Goal: Transaction & Acquisition: Purchase product/service

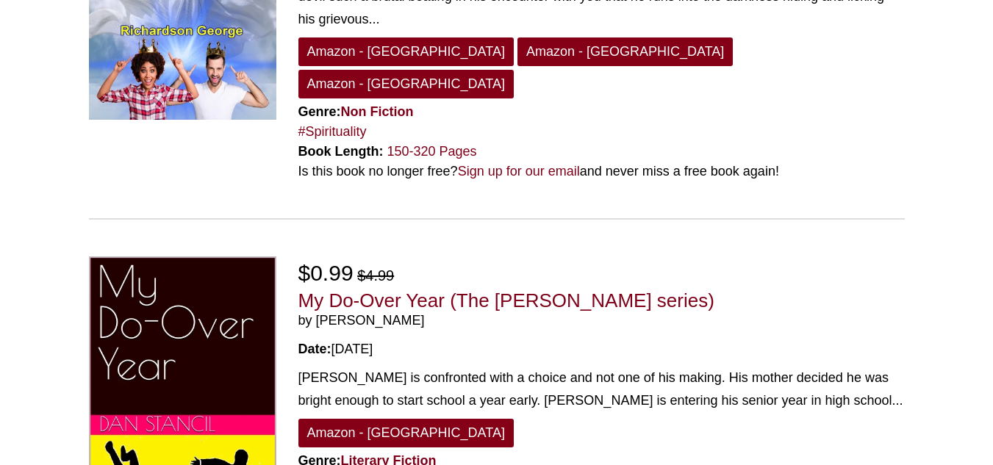
scroll to position [1585, 0]
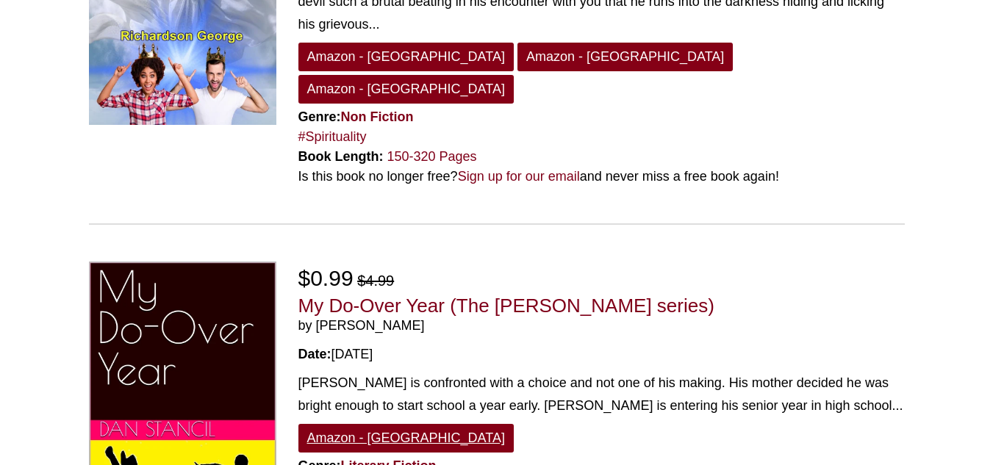
click at [350, 424] on link "Amazon - [GEOGRAPHIC_DATA]" at bounding box center [405, 438] width 215 height 29
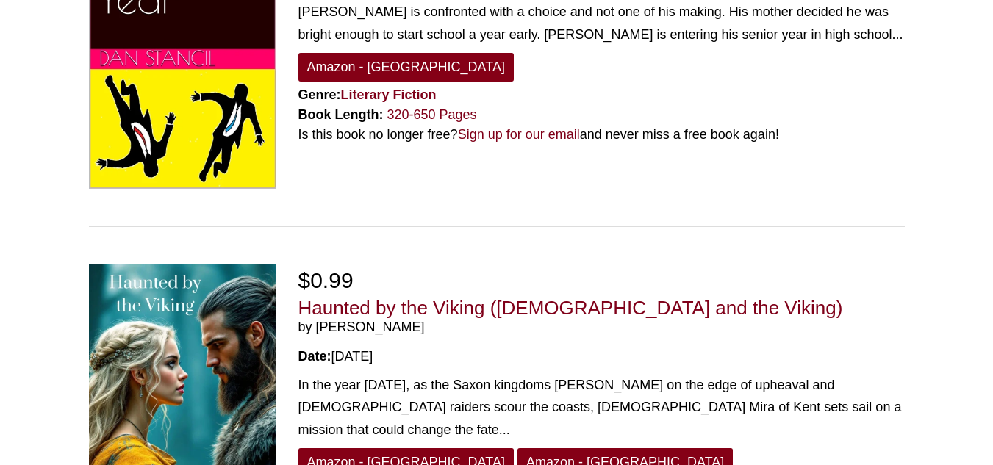
scroll to position [1957, 0]
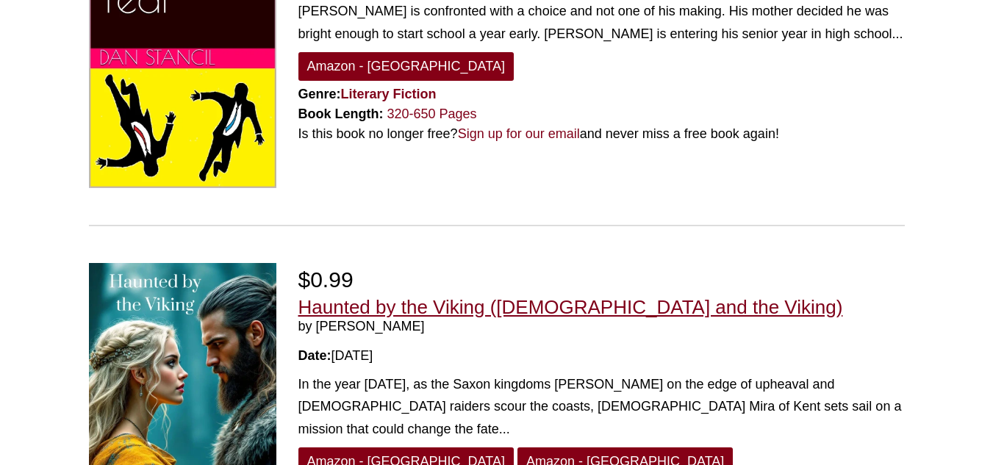
scroll to position [1957, 0]
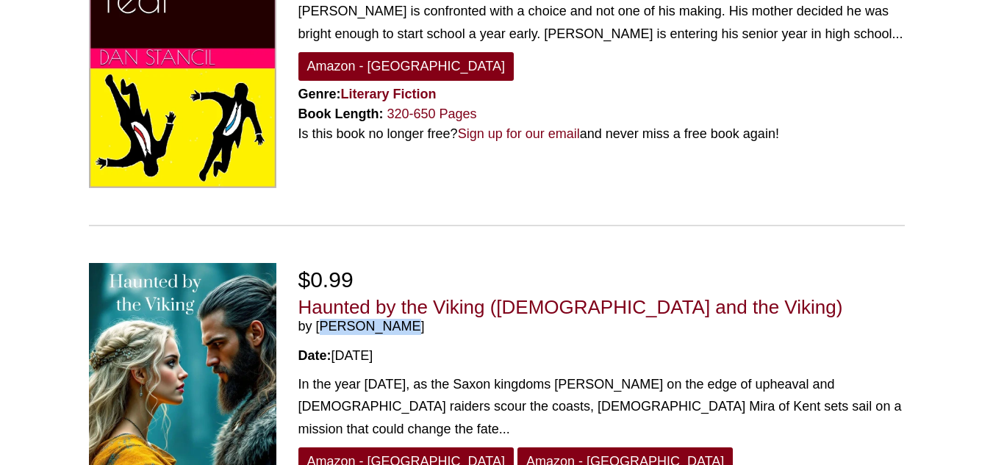
drag, startPoint x: 317, startPoint y: 195, endPoint x: 414, endPoint y: 193, distance: 97.0
click at [414, 319] on span "by [PERSON_NAME]" at bounding box center [601, 327] width 606 height 16
copy span "Emily Jones"
click at [414, 319] on span "by Emily Jones" at bounding box center [601, 327] width 606 height 16
click at [366, 447] on link "Amazon - [GEOGRAPHIC_DATA]" at bounding box center [405, 461] width 215 height 29
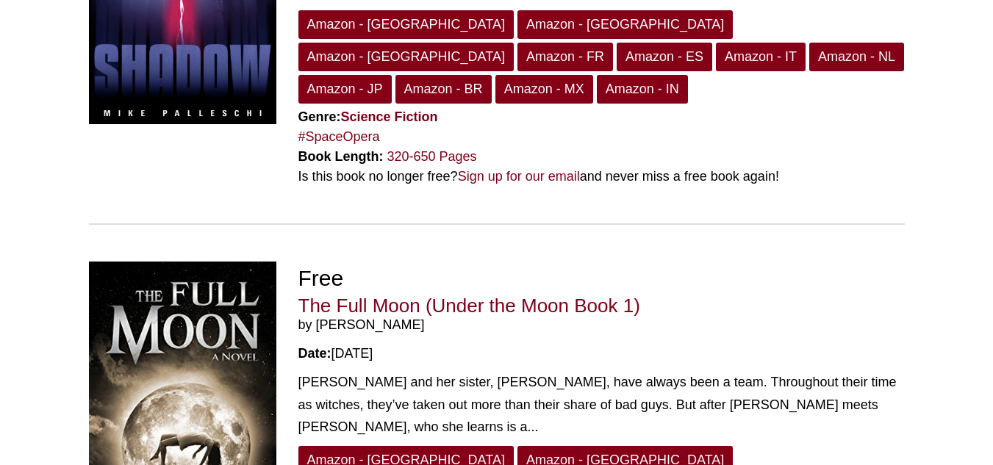
scroll to position [3188, 0]
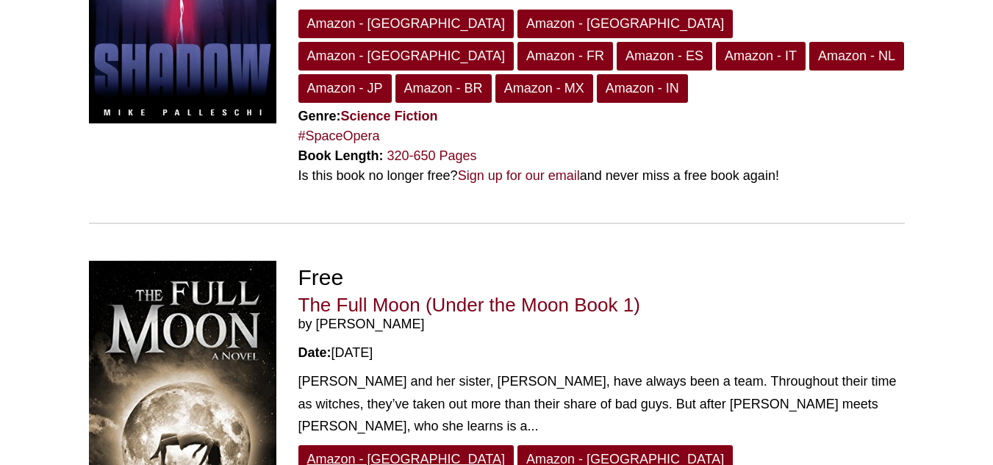
click at [349, 445] on link "Amazon - [GEOGRAPHIC_DATA]" at bounding box center [405, 459] width 215 height 29
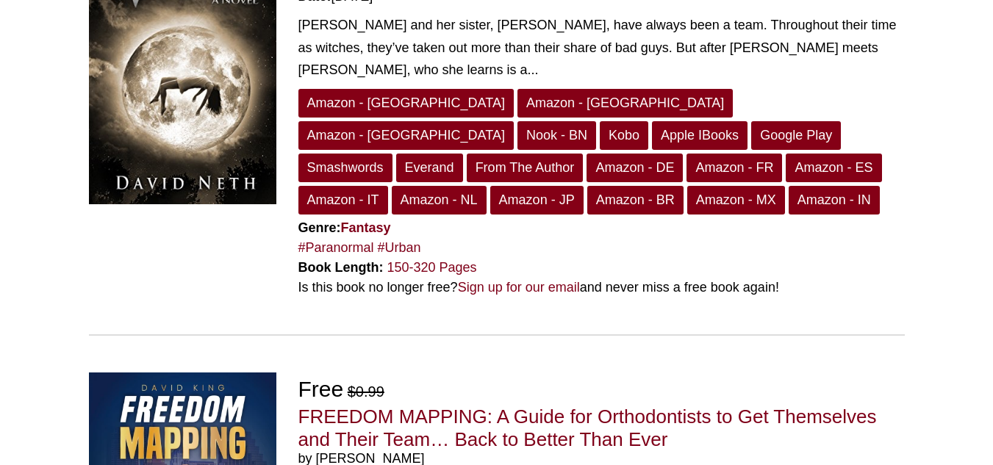
scroll to position [3545, 0]
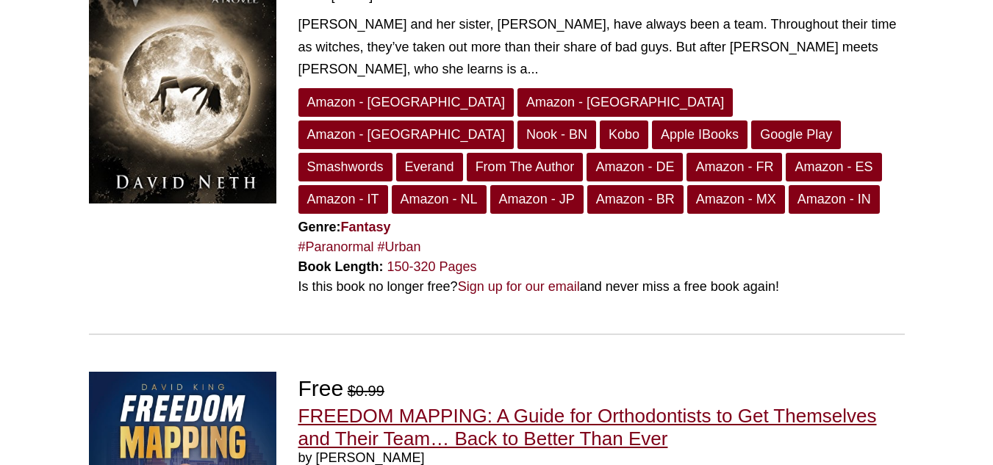
click at [362, 405] on link "FREEDOM MAPPING: A Guide for Orthodontists to Get Themselves and Their Team… Ba…" at bounding box center [587, 427] width 578 height 45
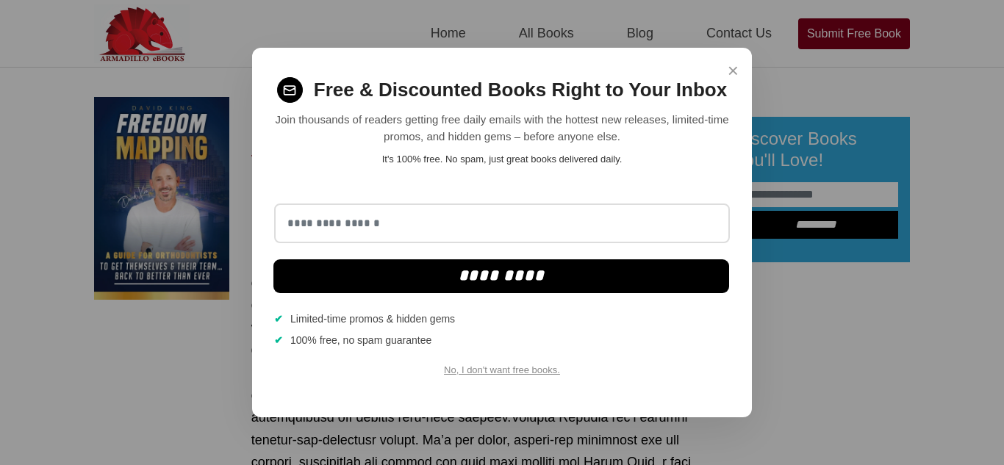
click at [735, 68] on span "×" at bounding box center [732, 71] width 11 height 29
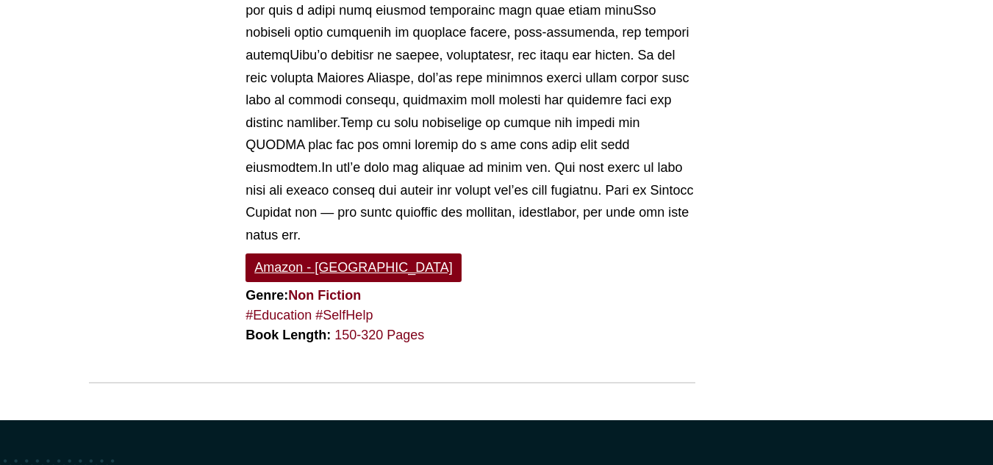
scroll to position [925, 0]
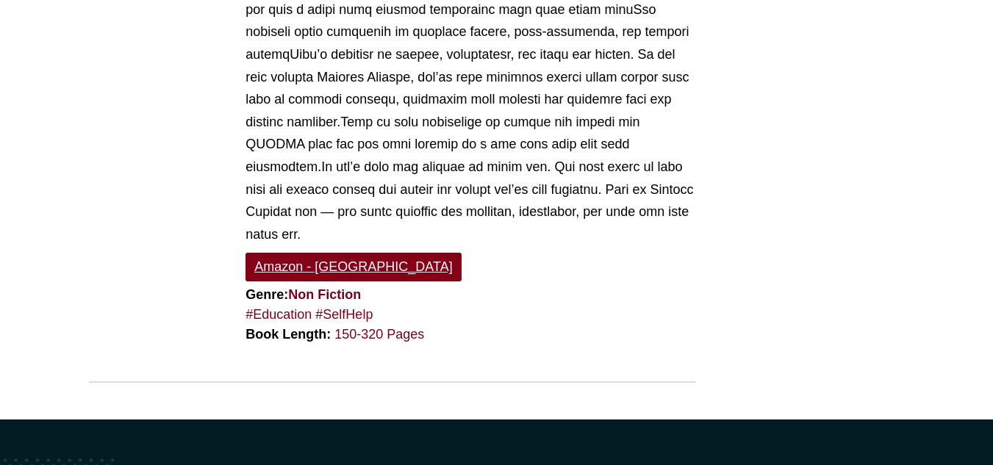
click at [292, 253] on link "Amazon - [GEOGRAPHIC_DATA]" at bounding box center [352, 267] width 215 height 29
